Goal: Information Seeking & Learning: Learn about a topic

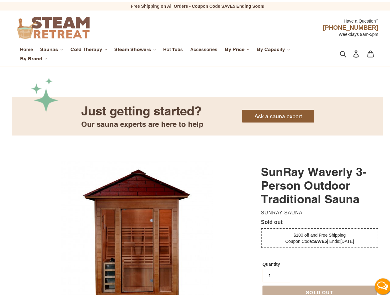
click at [51, 48] on span "Saunas" at bounding box center [49, 47] width 18 height 6
click at [89, 48] on span "Cold Therapy" at bounding box center [86, 47] width 32 height 6
click at [136, 48] on span "Steam Showers" at bounding box center [132, 47] width 37 height 6
click at [238, 48] on span "By Price" at bounding box center [235, 47] width 20 height 6
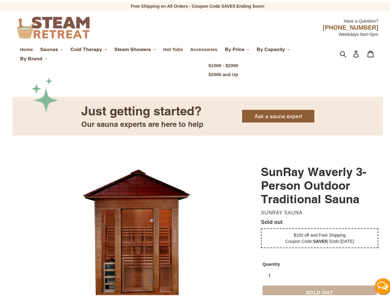
click at [274, 48] on span "By Capacity" at bounding box center [271, 47] width 28 height 6
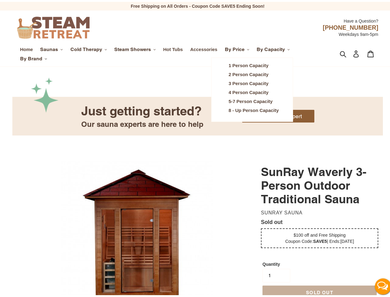
click at [33, 57] on span "By Brand" at bounding box center [31, 57] width 22 height 6
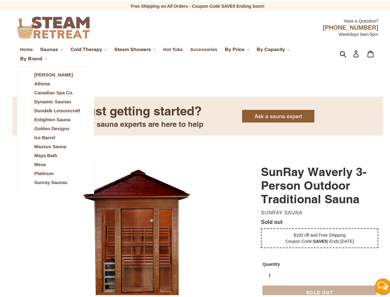
click at [340, 52] on icon "button" at bounding box center [343, 52] width 7 height 7
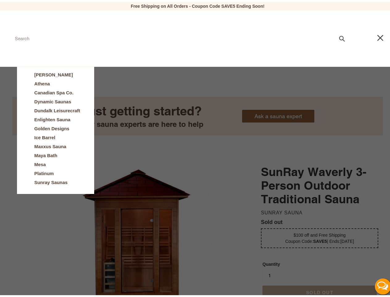
click at [378, 284] on button "Live Chat" at bounding box center [383, 284] width 25 height 25
